Goal: Task Accomplishment & Management: Manage account settings

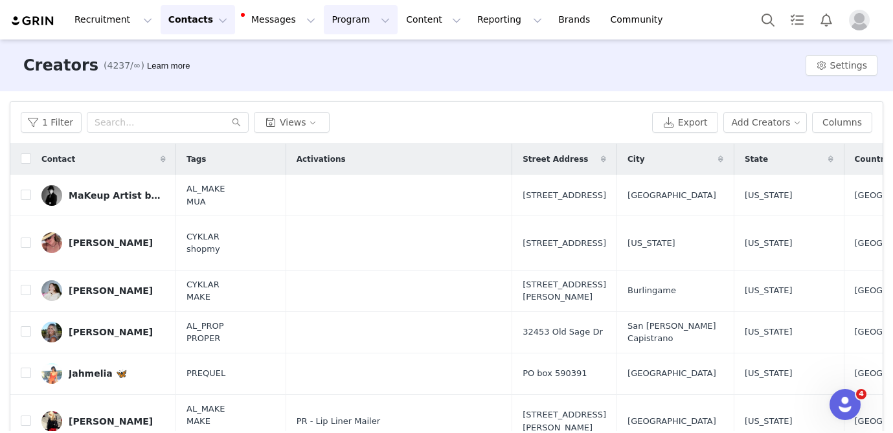
click at [324, 14] on button "Program Program" at bounding box center [361, 19] width 74 height 29
click at [333, 54] on p "Activations" at bounding box center [339, 58] width 50 height 14
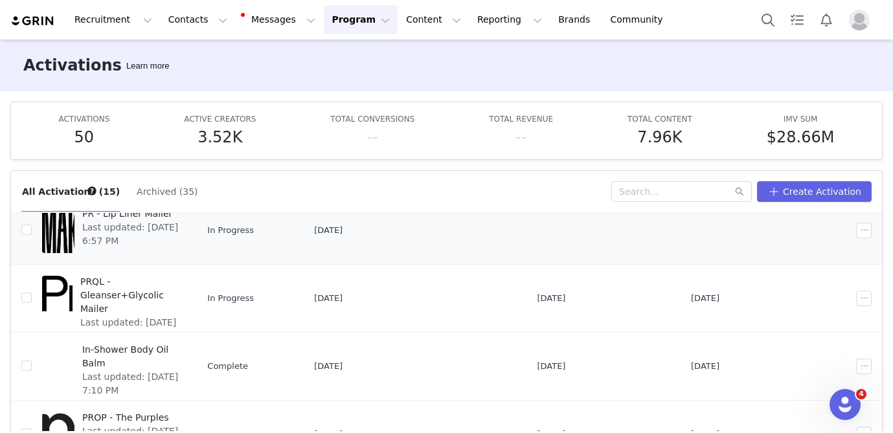
scroll to position [86, 0]
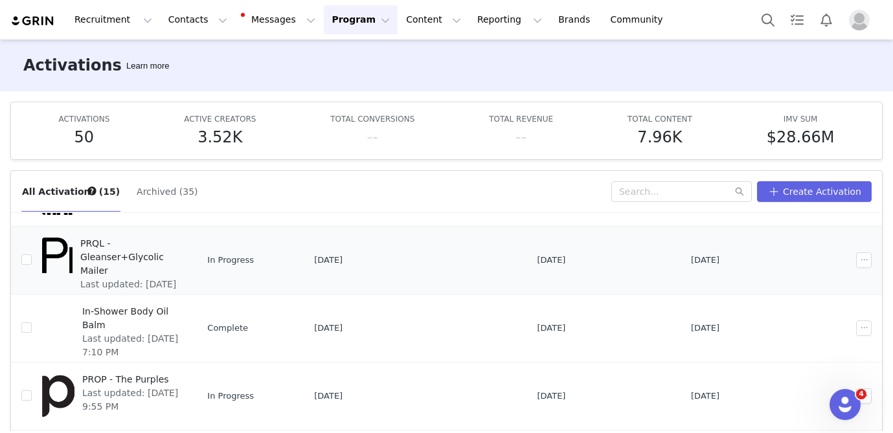
click at [176, 278] on span "Last updated: Sep 12, 2025 5:42 PM" at bounding box center [129, 291] width 98 height 27
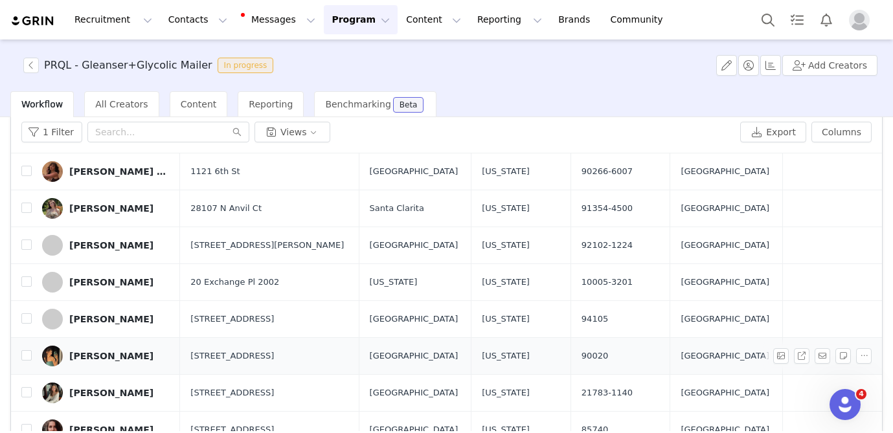
scroll to position [369, 0]
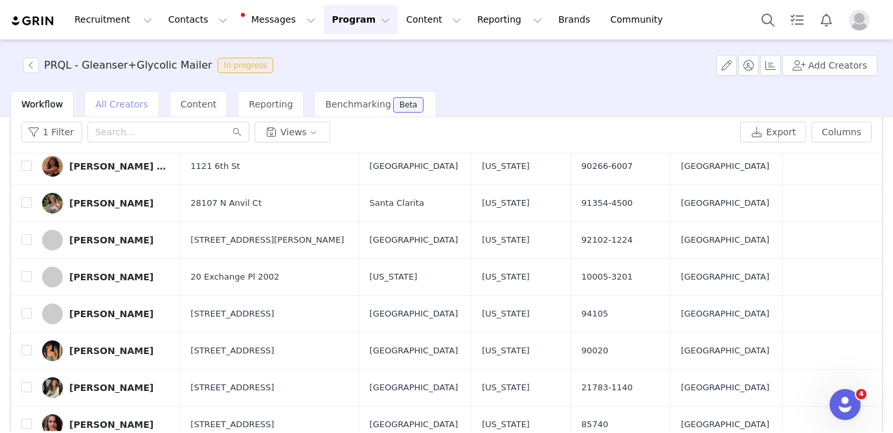
click at [99, 98] on div "All Creators" at bounding box center [121, 104] width 74 height 26
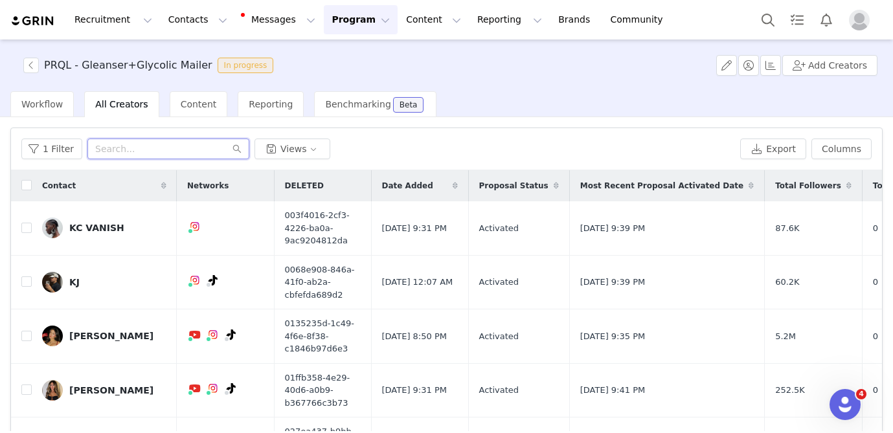
click at [122, 150] on input "text" at bounding box center [168, 149] width 162 height 21
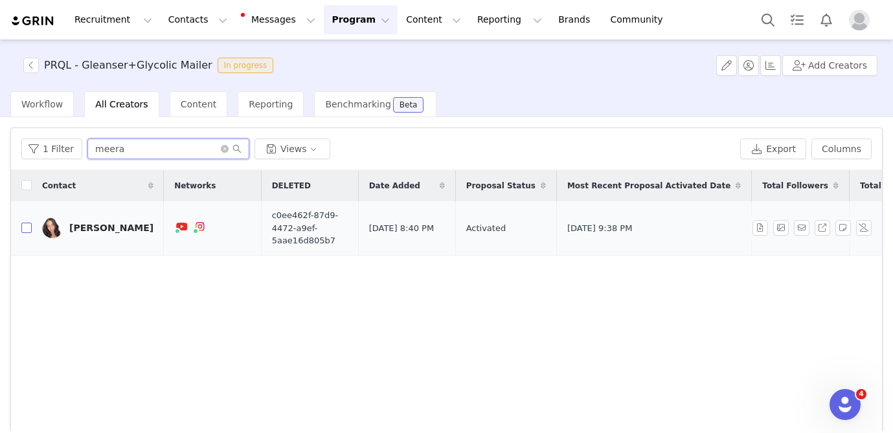
type input "meera"
click at [26, 227] on input "checkbox" at bounding box center [26, 228] width 10 height 10
checkbox input "true"
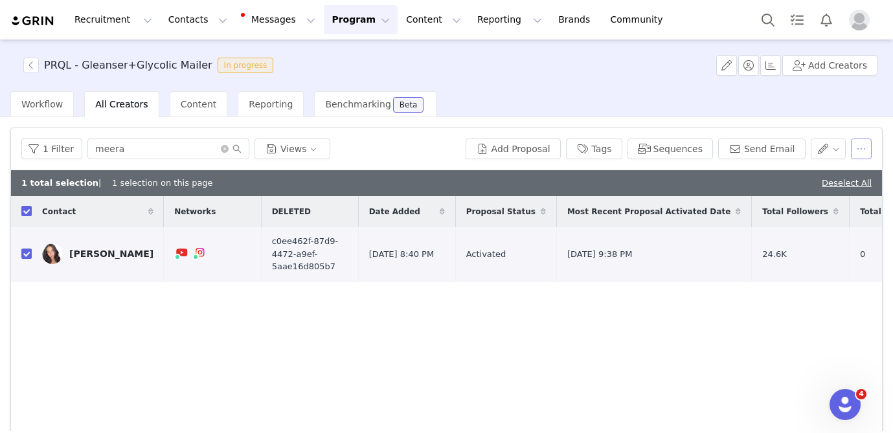
click at [862, 150] on button "button" at bounding box center [861, 149] width 21 height 21
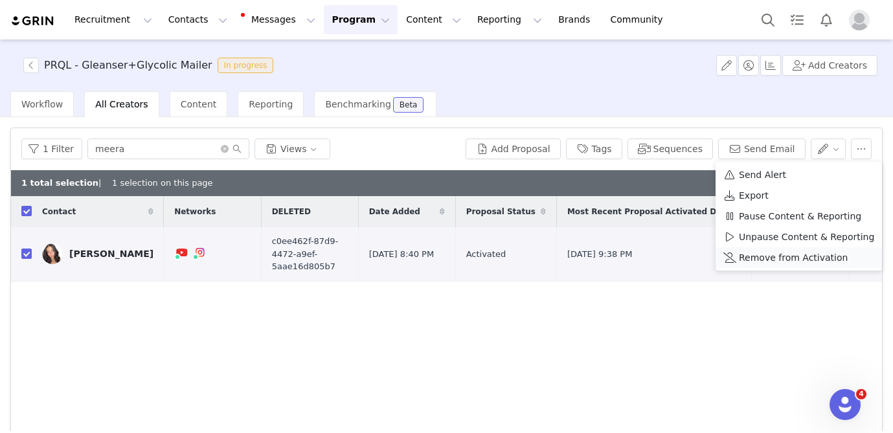
click at [780, 264] on span "Remove from Activation" at bounding box center [793, 258] width 109 height 14
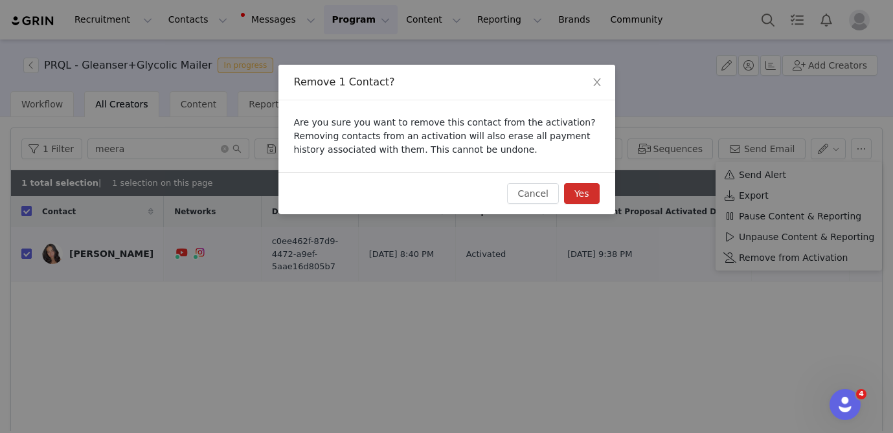
click at [585, 194] on button "Yes" at bounding box center [582, 193] width 36 height 21
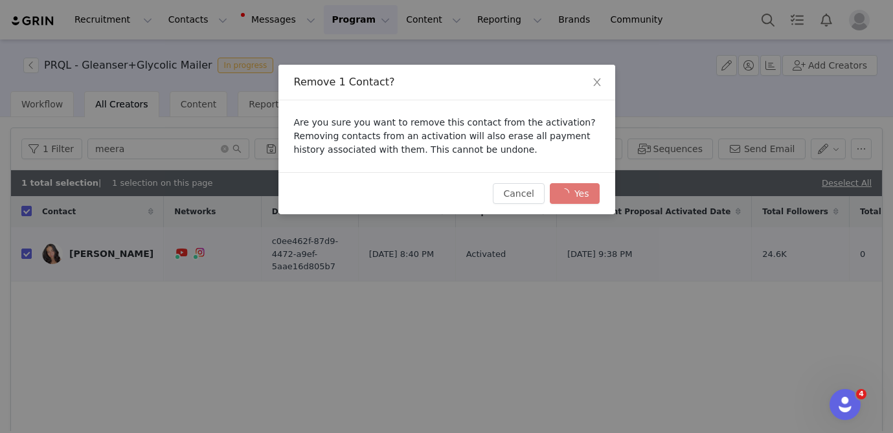
checkbox input "false"
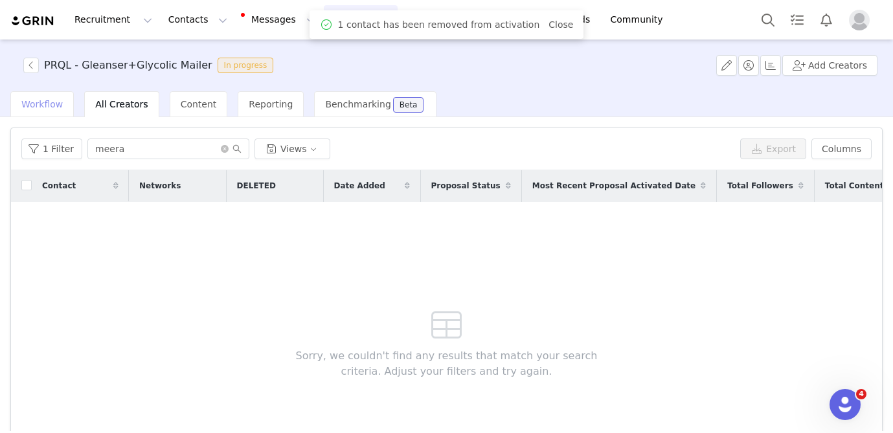
click at [46, 102] on span "Workflow" at bounding box center [41, 104] width 41 height 10
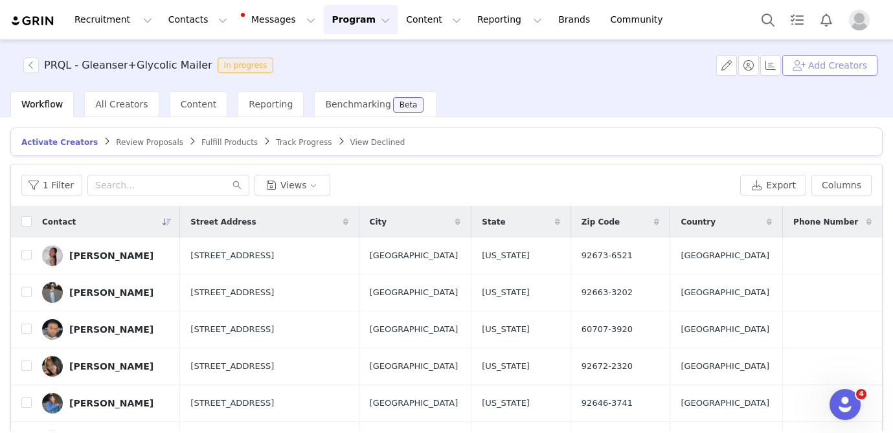
click at [828, 67] on button "Add Creators" at bounding box center [829, 65] width 95 height 21
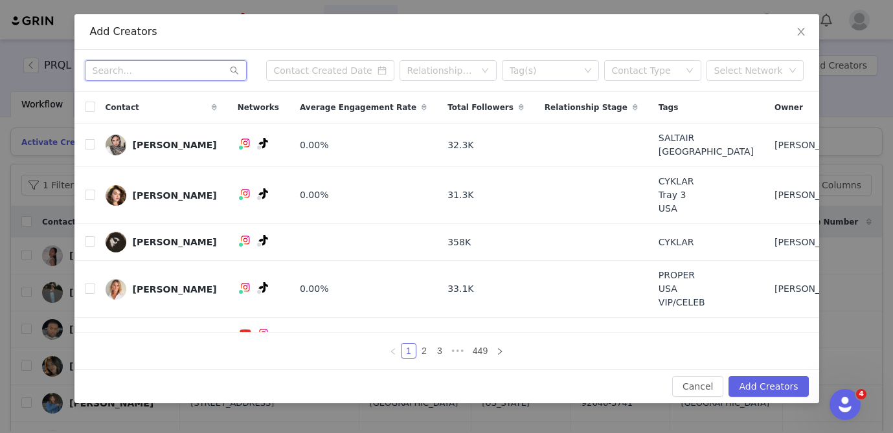
click at [162, 71] on input "text" at bounding box center [166, 70] width 162 height 21
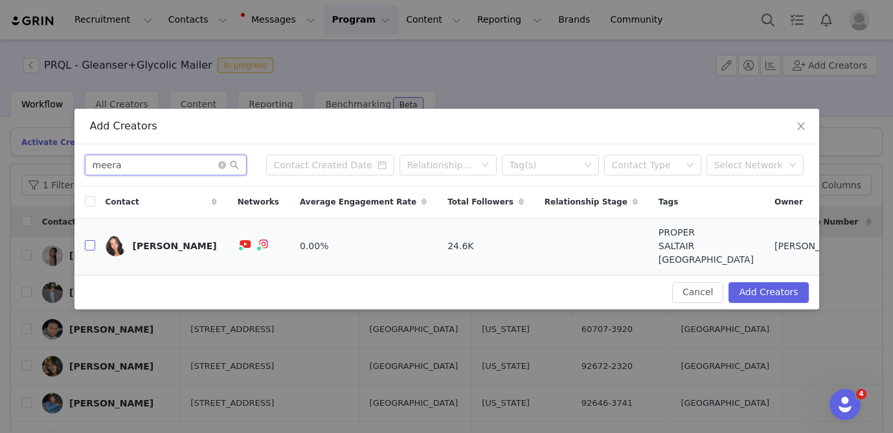
type input "meera"
click at [87, 246] on input "checkbox" at bounding box center [90, 245] width 10 height 10
checkbox input "true"
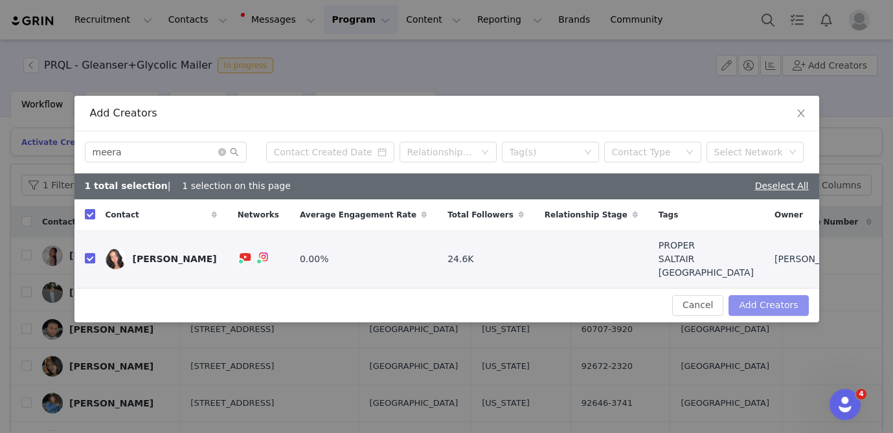
click at [774, 306] on button "Add Creators" at bounding box center [769, 305] width 80 height 21
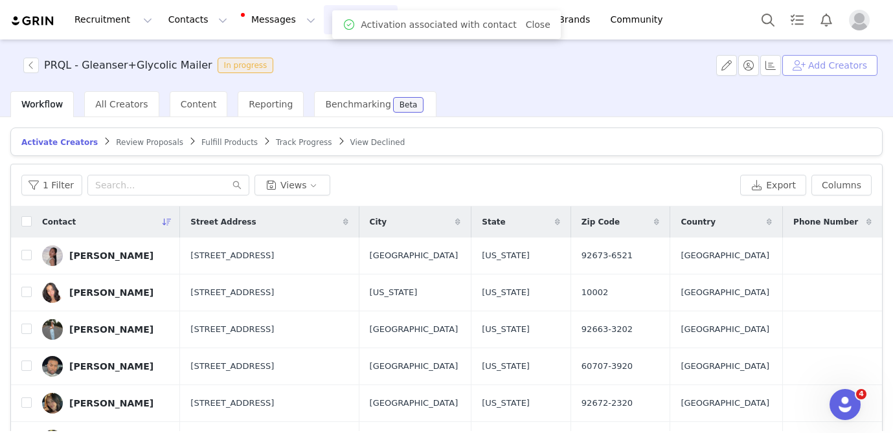
scroll to position [131, 0]
